Goal: Task Accomplishment & Management: Manage account settings

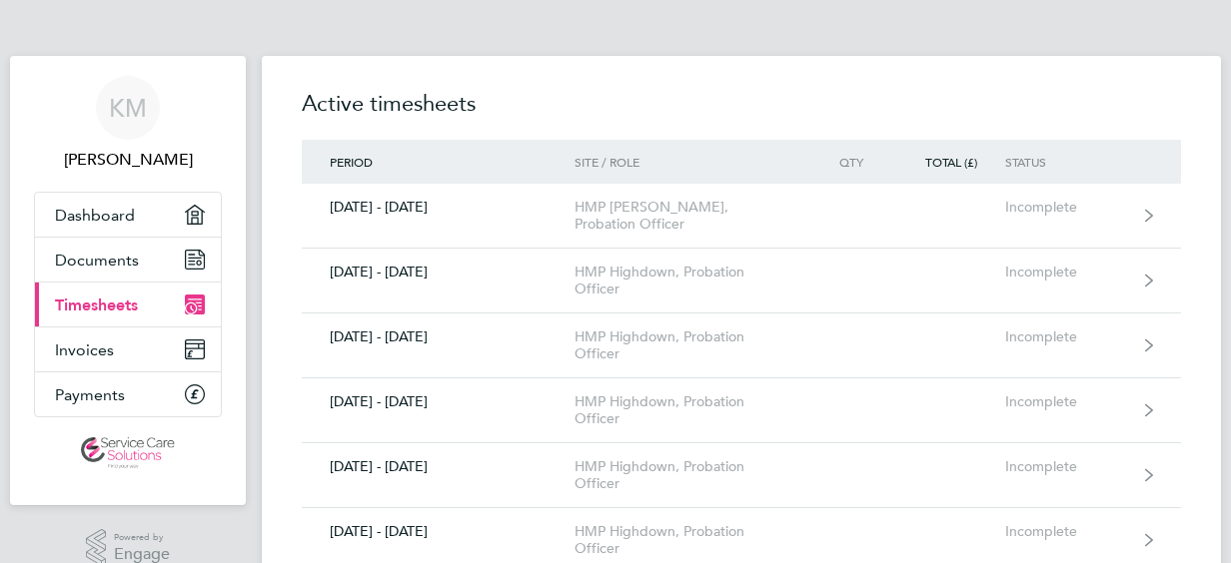
click at [81, 301] on span "Timesheets" at bounding box center [96, 305] width 83 height 19
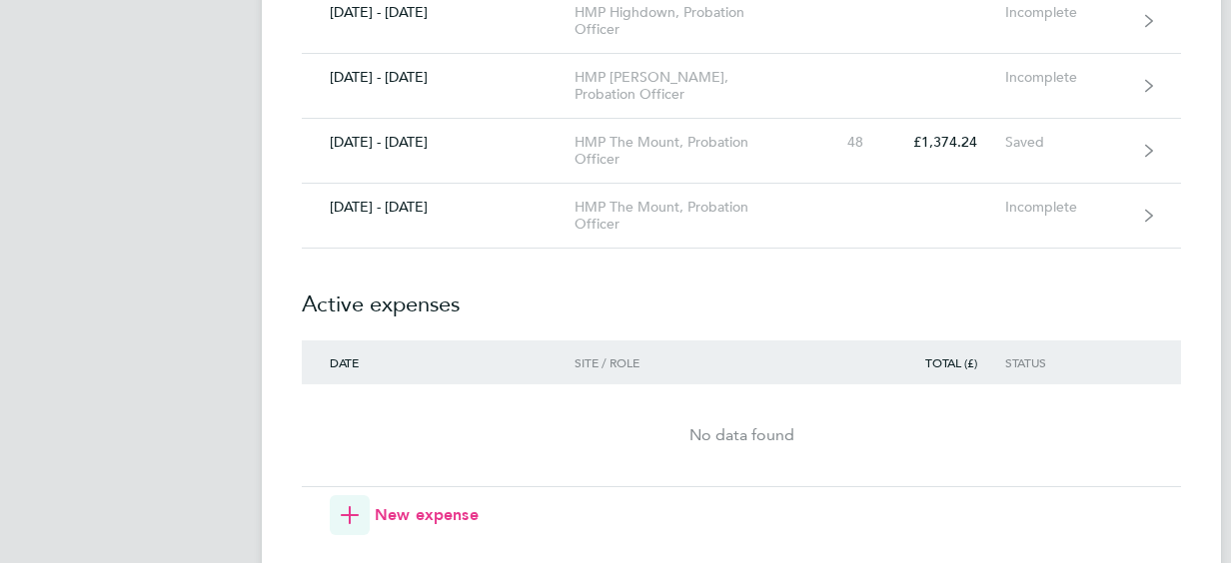
scroll to position [2038, 0]
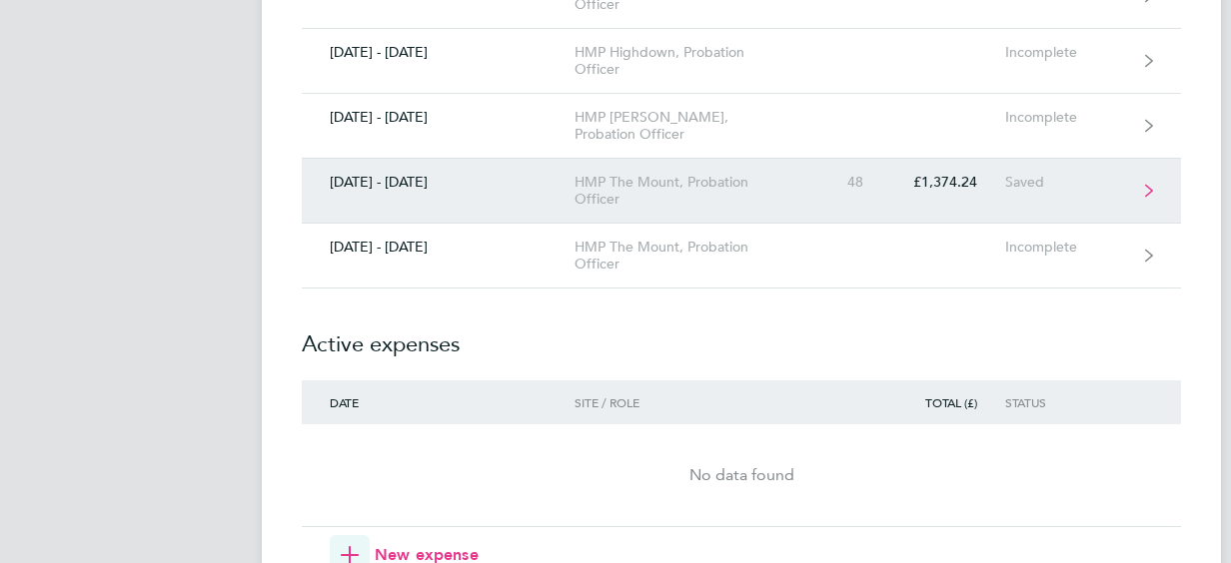
click at [575, 184] on div "HMP The Mount, Probation Officer" at bounding box center [688, 191] width 229 height 34
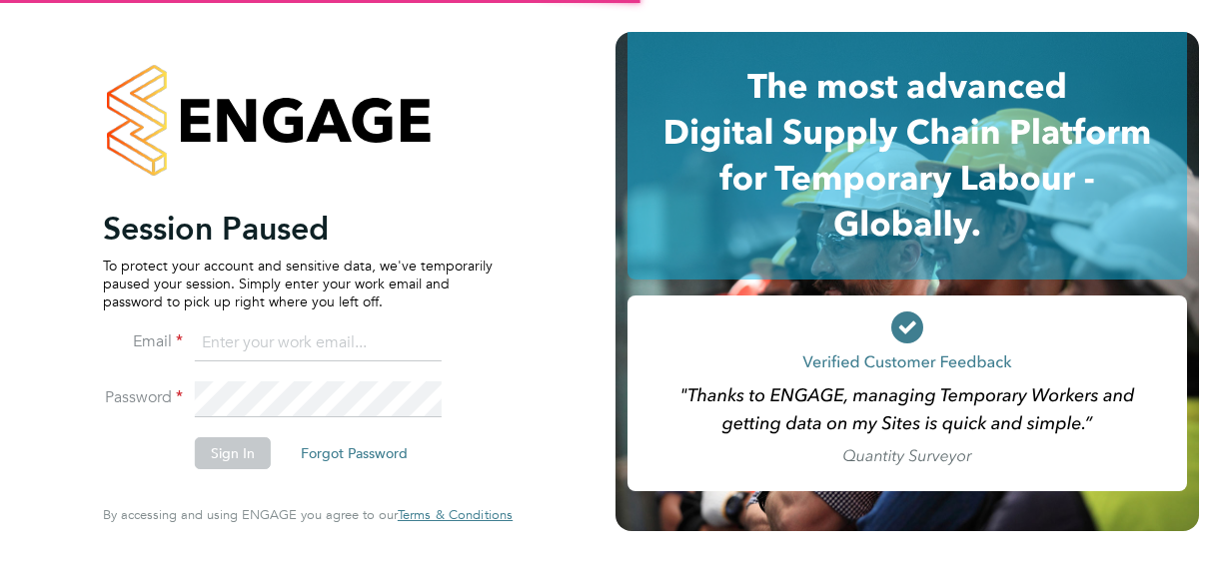
type input "kelly.manning1@justice.gov.uk"
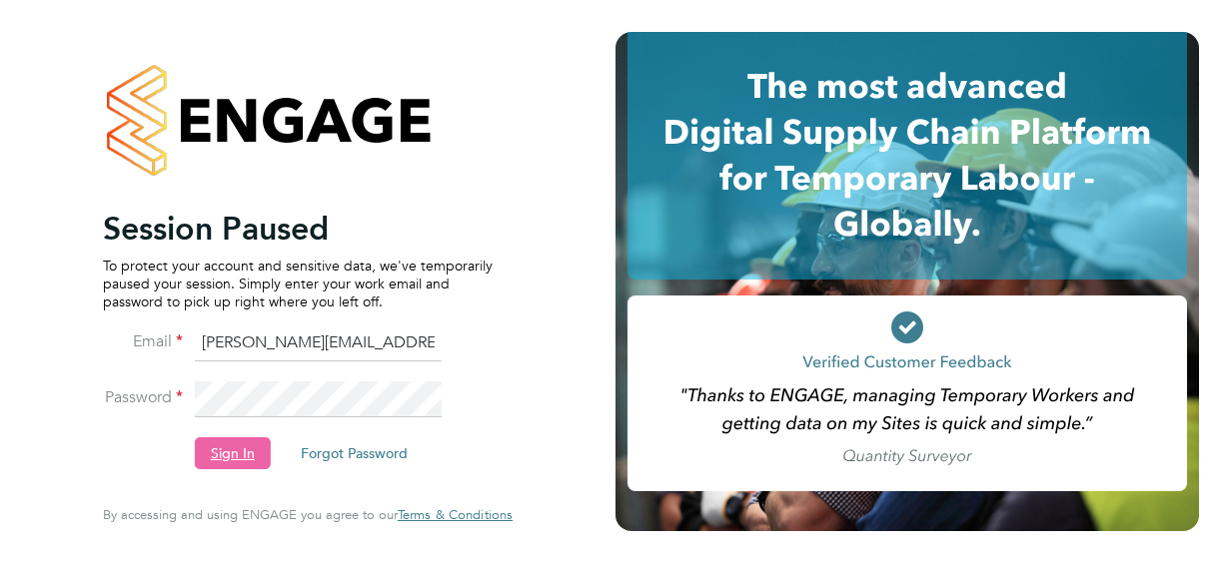
click at [256, 441] on button "Sign In" at bounding box center [233, 454] width 76 height 32
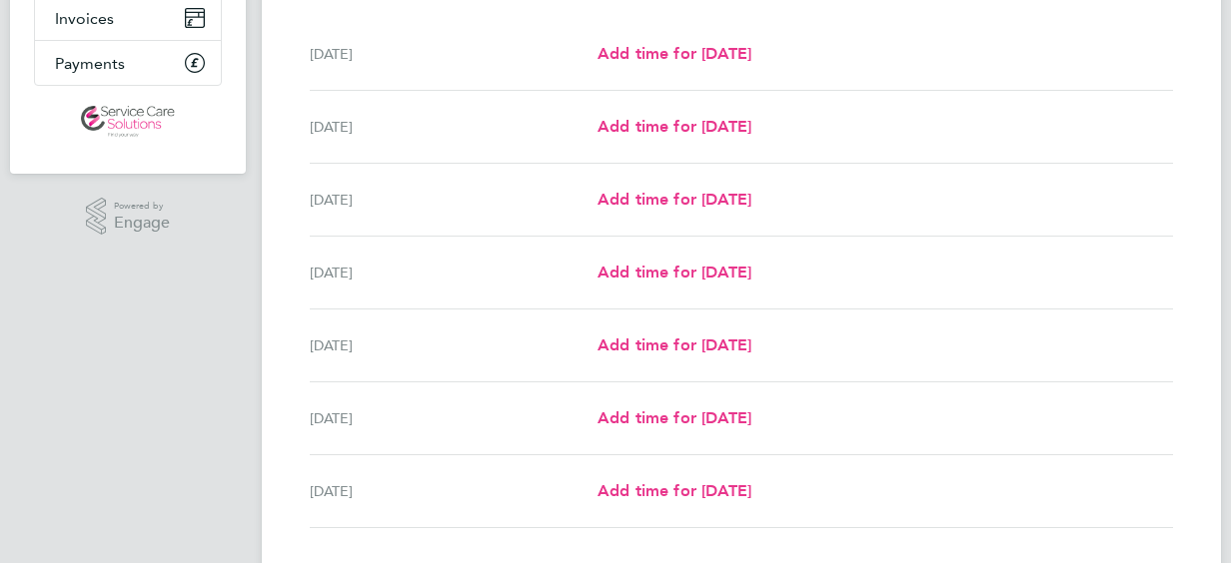
scroll to position [271, 0]
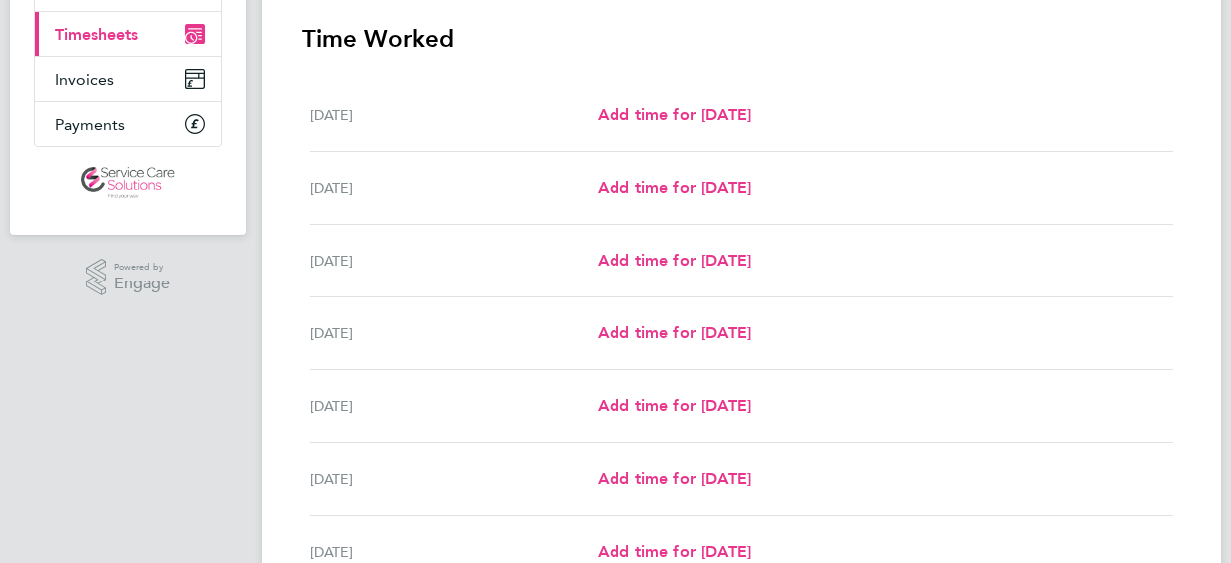
click at [94, 27] on span "Timesheets" at bounding box center [96, 34] width 83 height 19
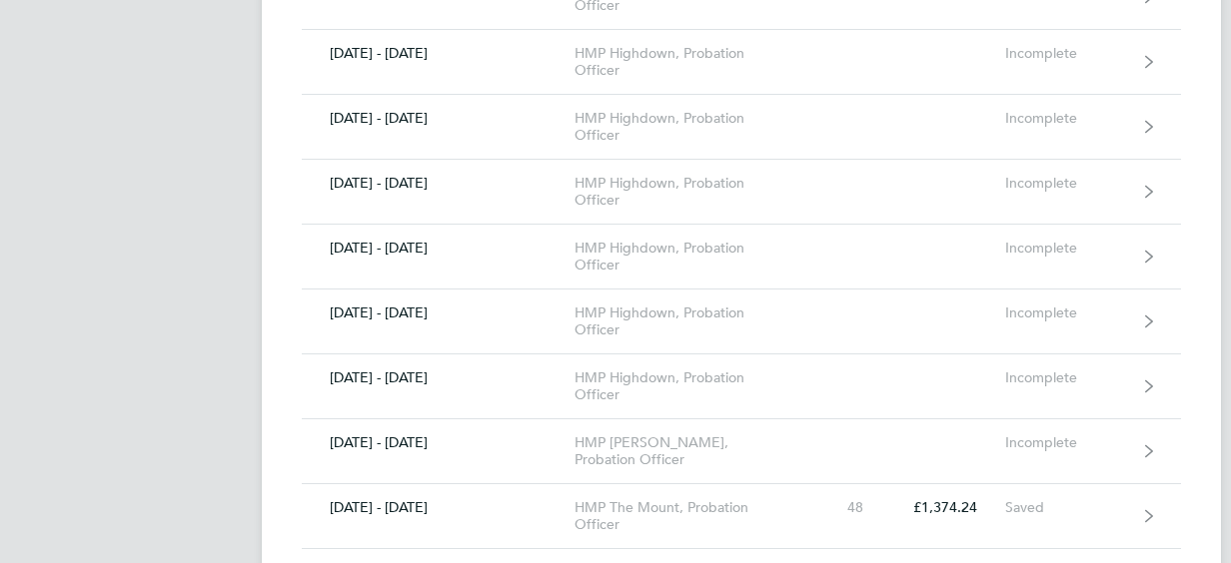
scroll to position [1758, 0]
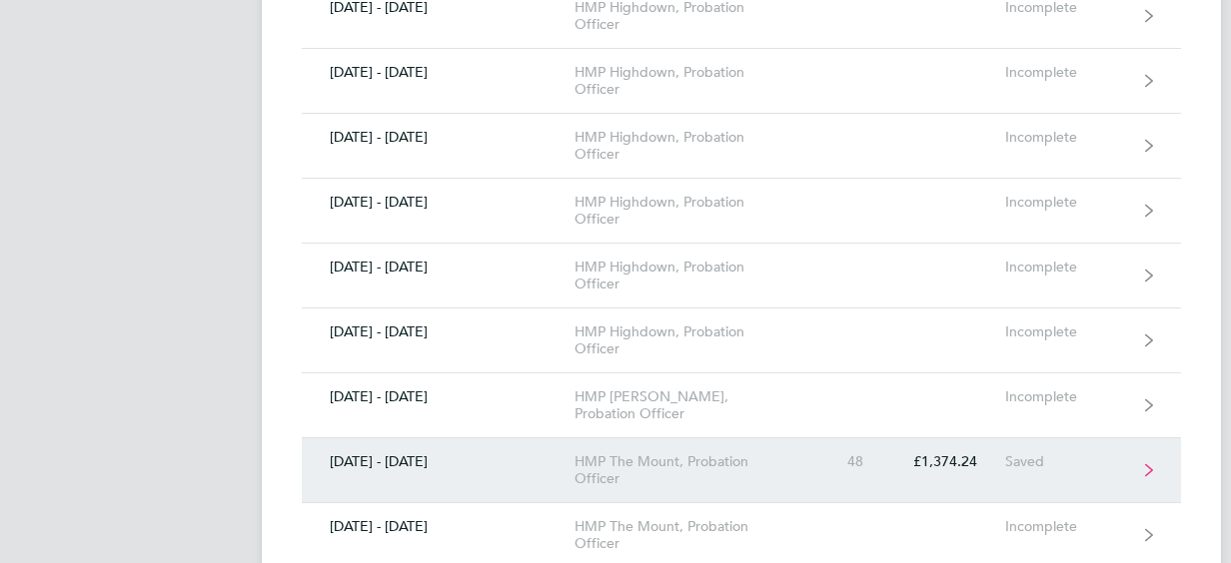
click at [697, 459] on div "HMP The Mount, Probation Officer" at bounding box center [688, 470] width 229 height 34
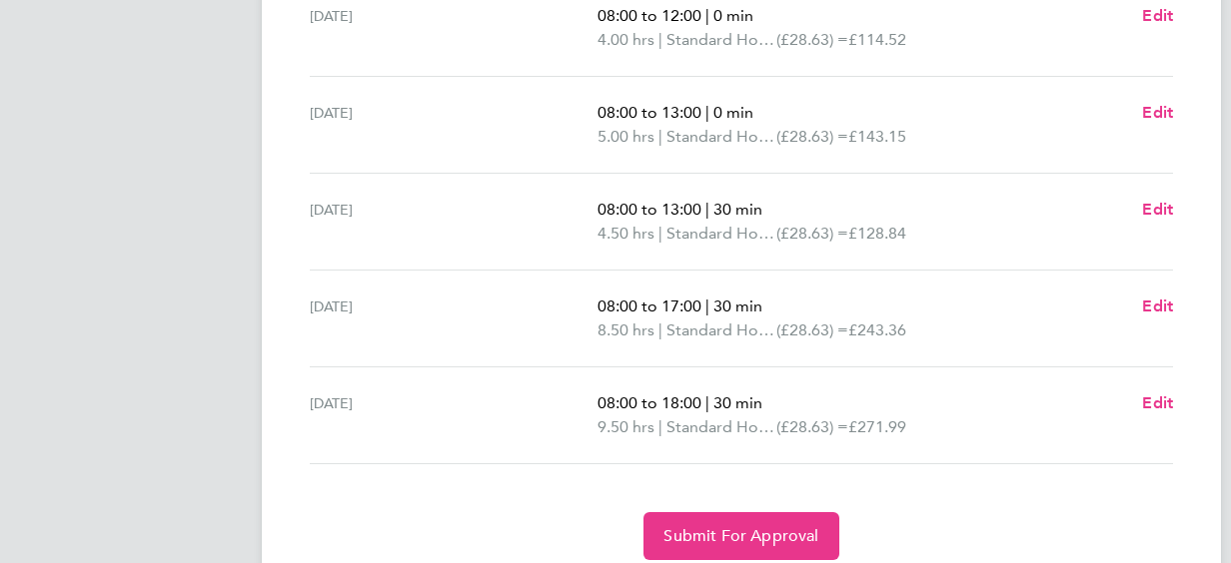
scroll to position [799, 0]
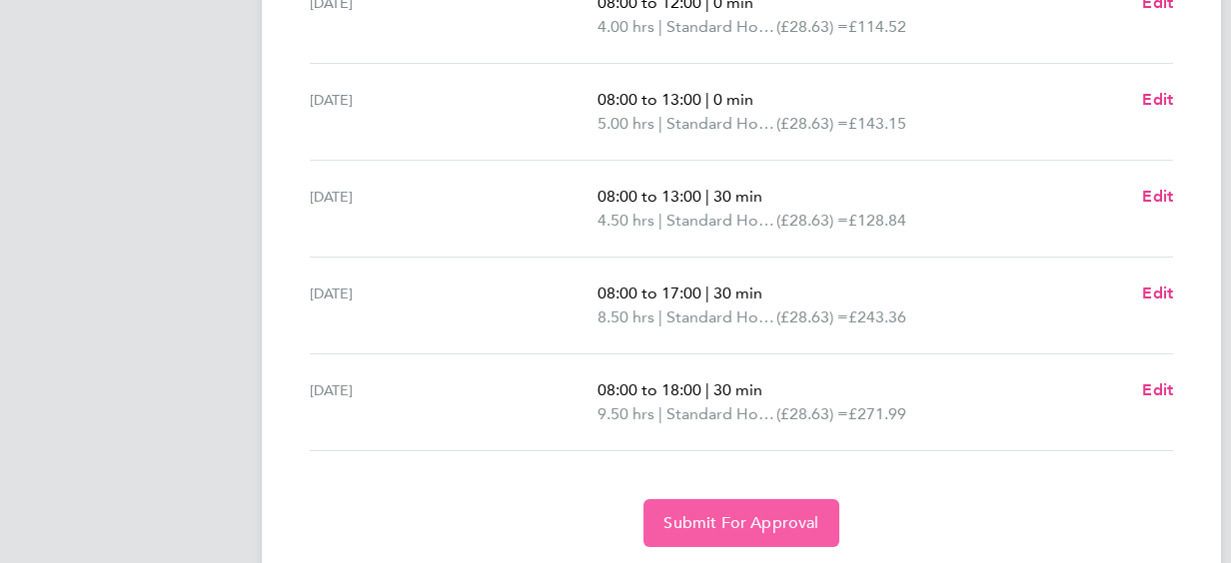
click at [709, 507] on button "Submit For Approval" at bounding box center [740, 523] width 195 height 48
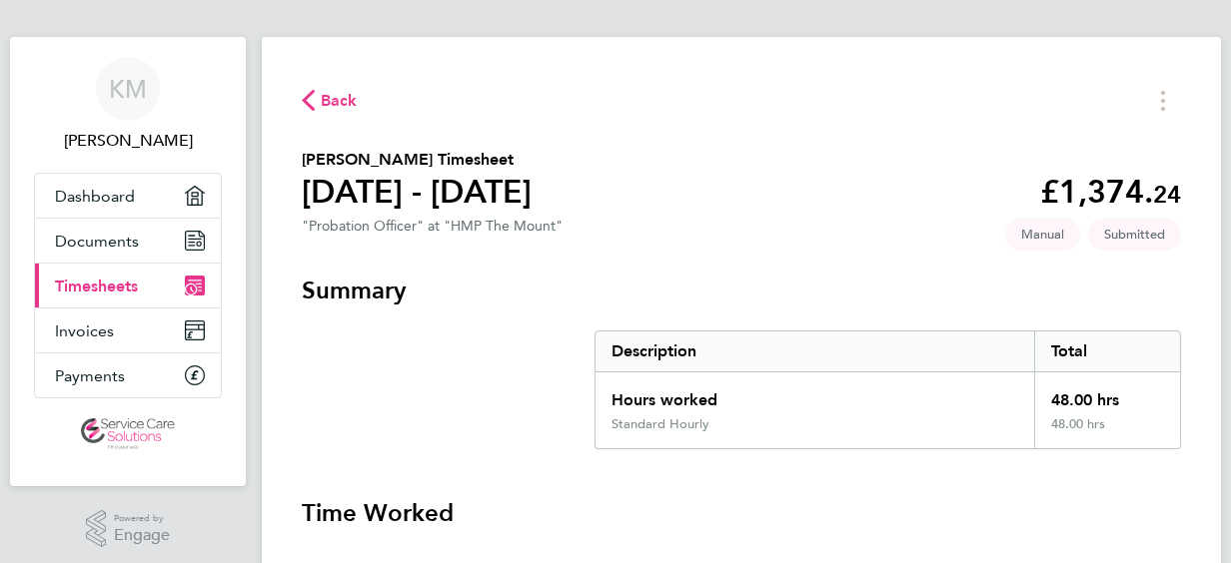
scroll to position [5, 0]
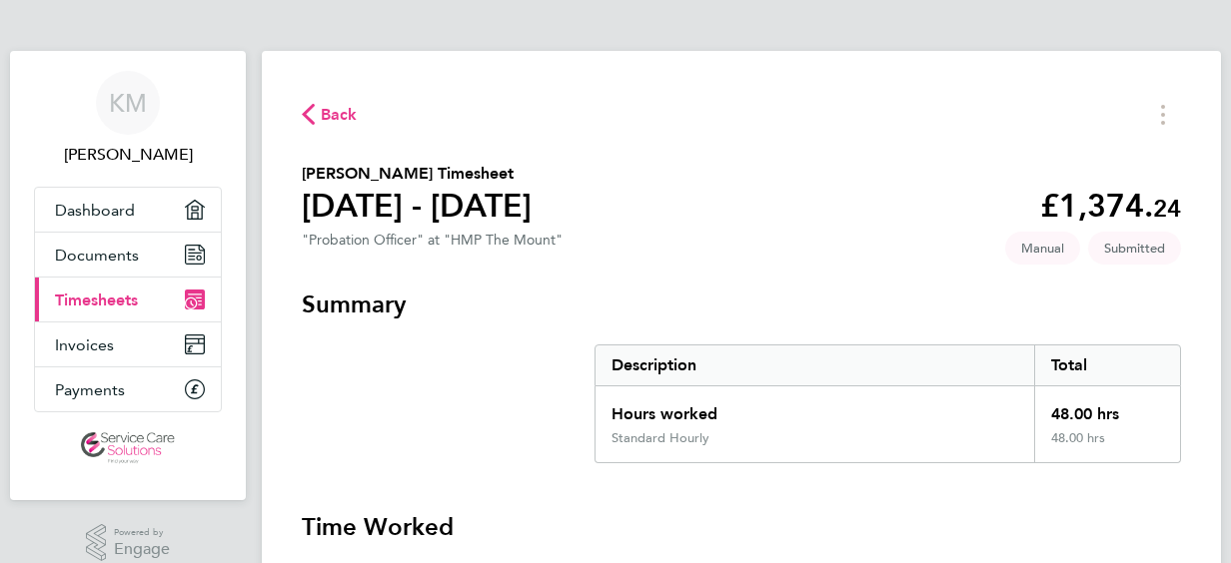
click at [117, 296] on span "Timesheets" at bounding box center [96, 300] width 83 height 19
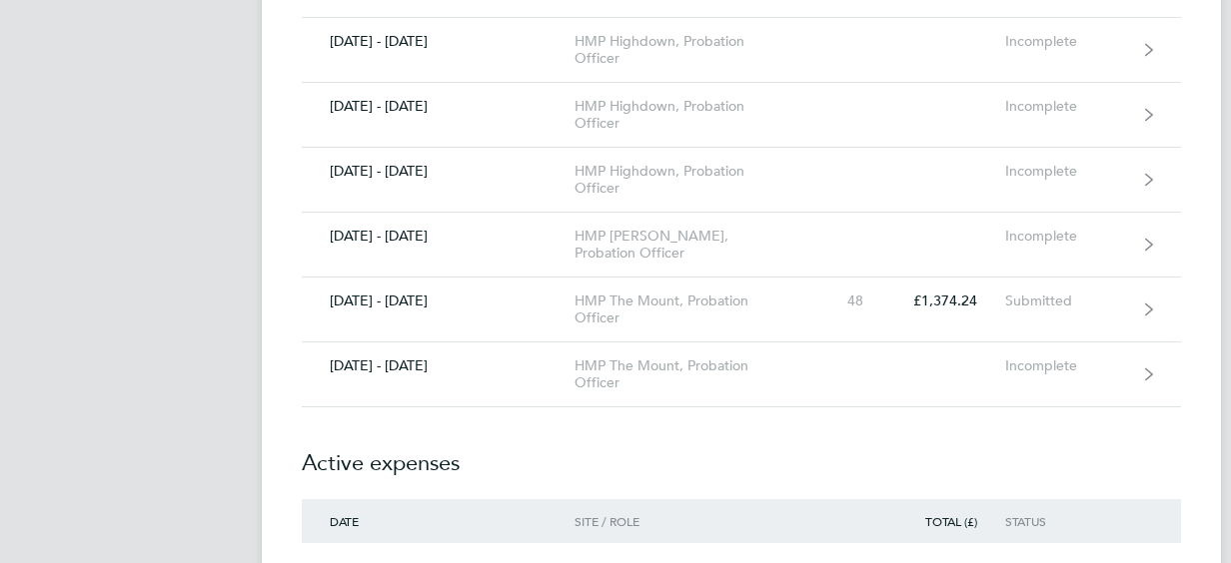
scroll to position [2078, 0]
